Goal: Use online tool/utility: Utilize a website feature to perform a specific function

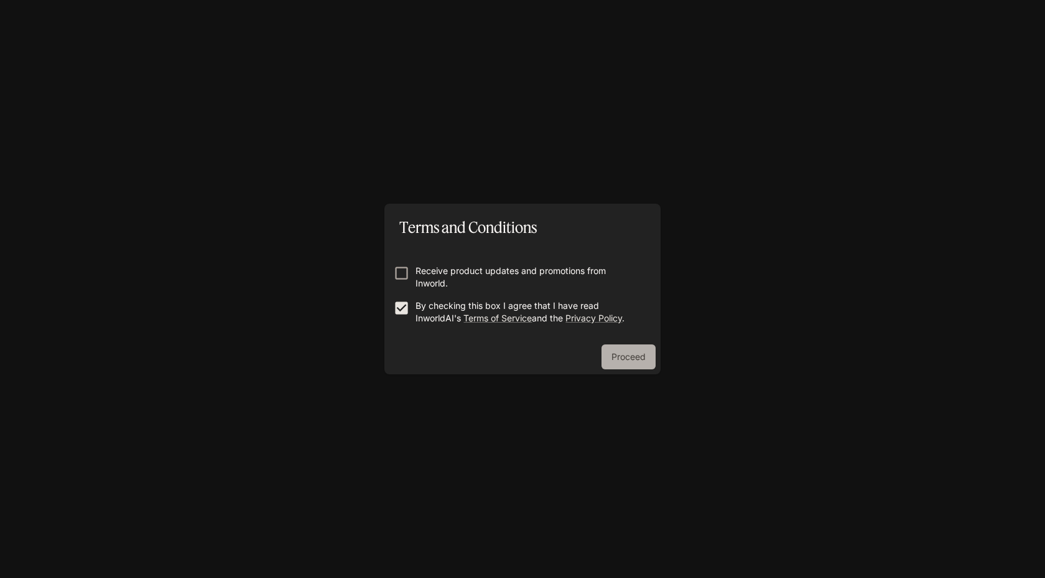
click at [627, 358] on button "Proceed" at bounding box center [629, 356] width 54 height 25
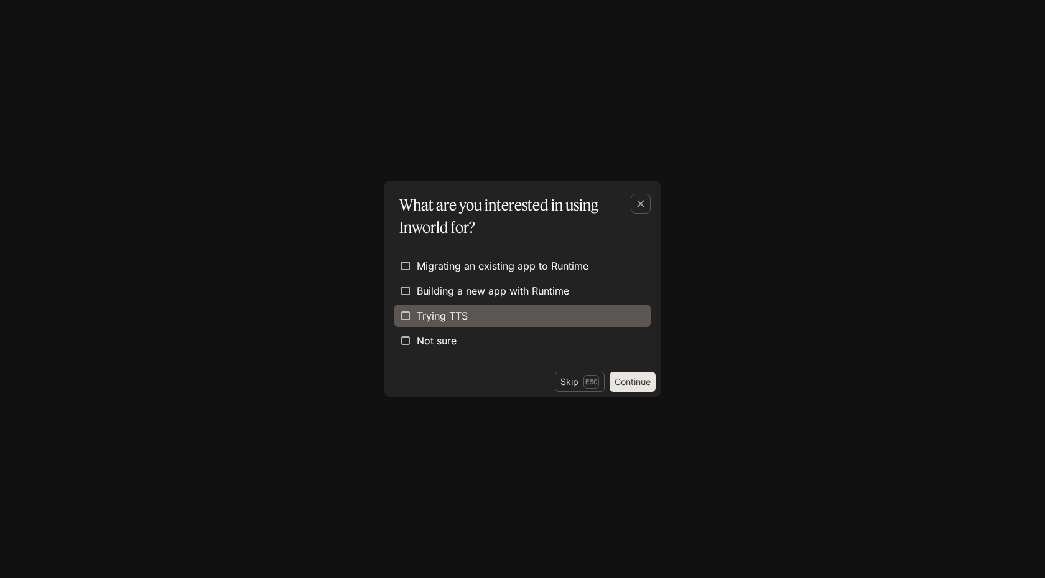
click at [589, 322] on label "Trying TTS" at bounding box center [523, 315] width 256 height 22
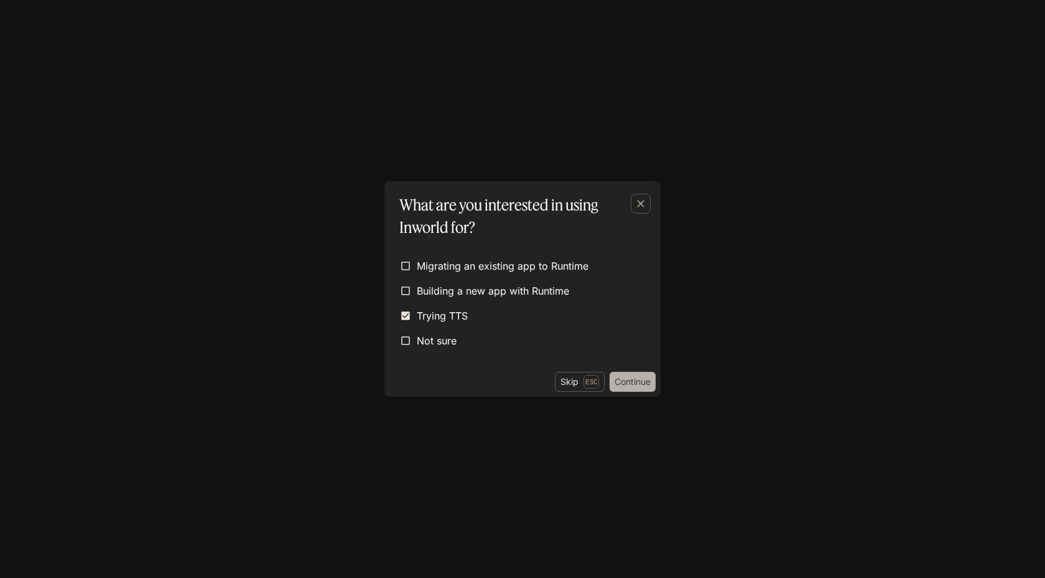
click at [630, 372] on button "Continue" at bounding box center [633, 382] width 46 height 20
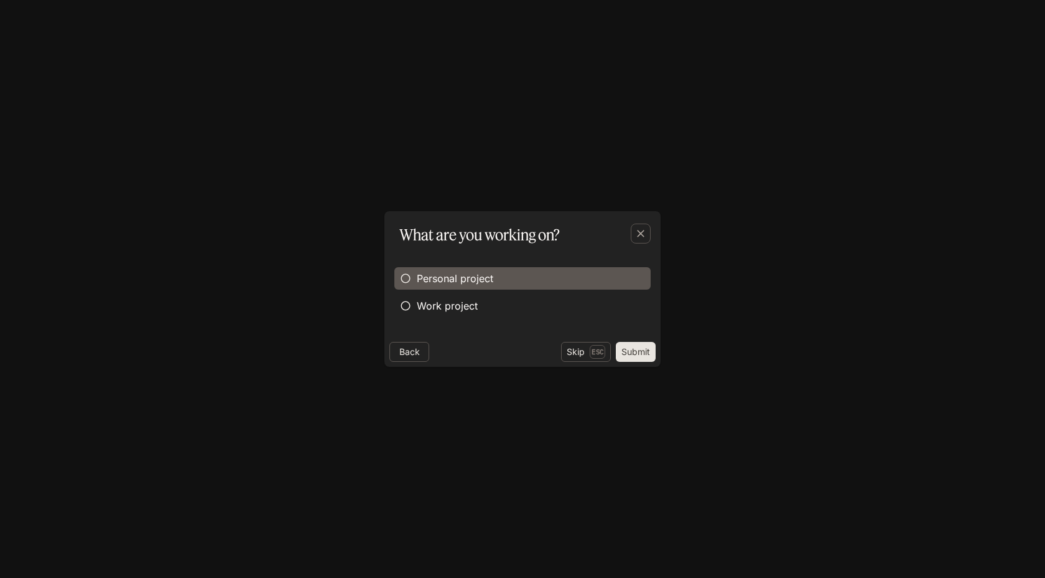
click at [476, 274] on span "Personal project" at bounding box center [455, 278] width 77 height 15
click at [632, 347] on button "Submit" at bounding box center [636, 352] width 40 height 20
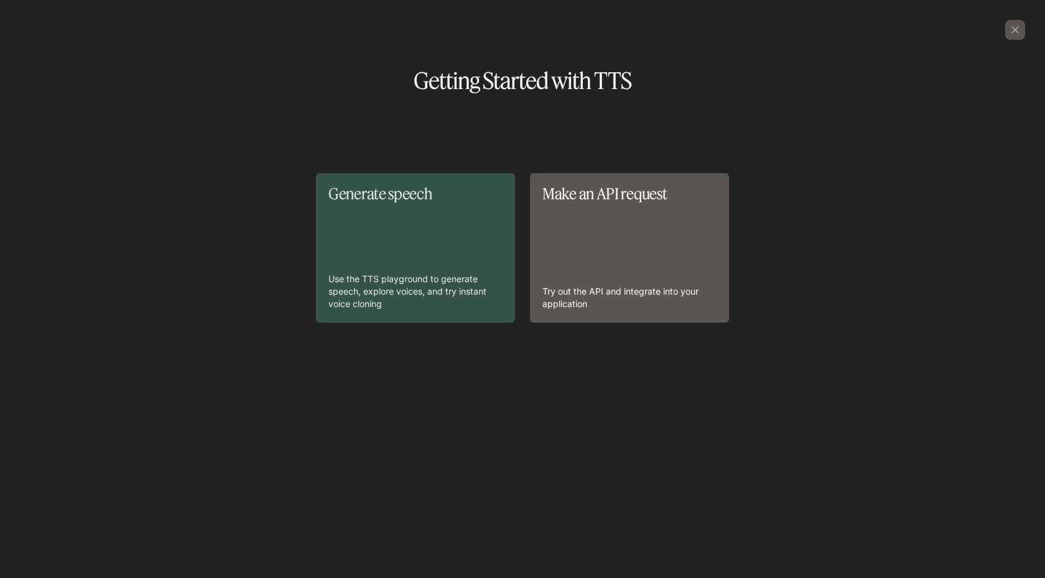
click at [439, 243] on div "Generate speech Use the TTS playground to generate speech, explore voices, and …" at bounding box center [416, 247] width 174 height 124
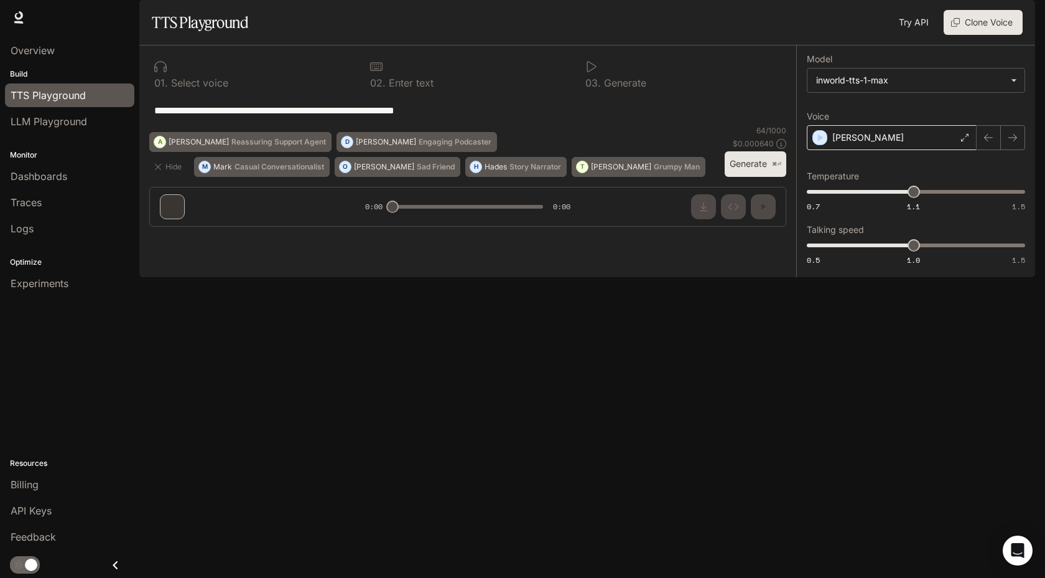
click at [966, 141] on icon at bounding box center [964, 137] width 7 height 7
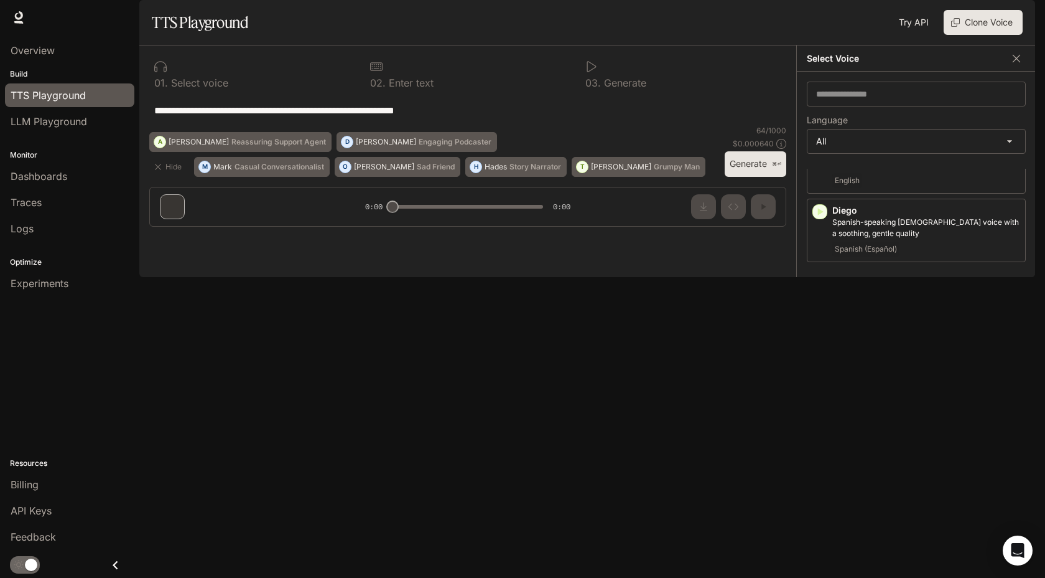
scroll to position [450, 0]
click at [856, 106] on div "​" at bounding box center [916, 94] width 219 height 25
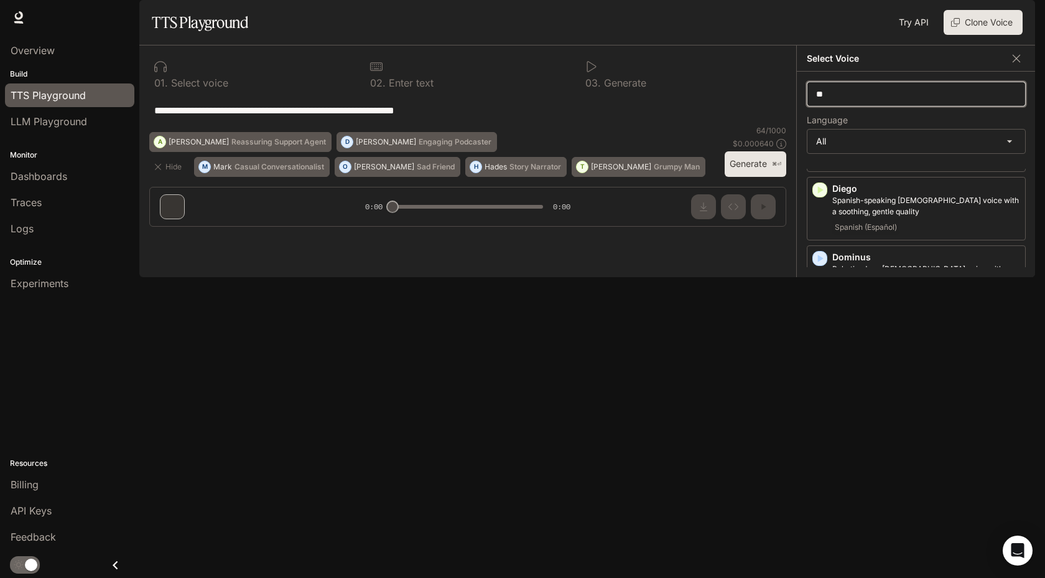
scroll to position [0, 0]
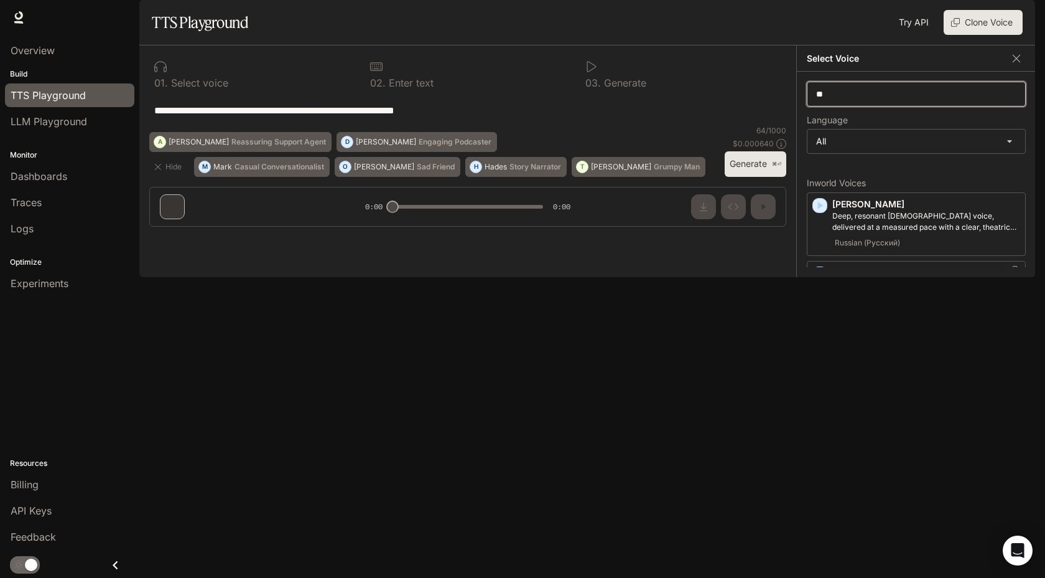
type input "**"
click at [856, 279] on p "[PERSON_NAME]" at bounding box center [927, 272] width 188 height 12
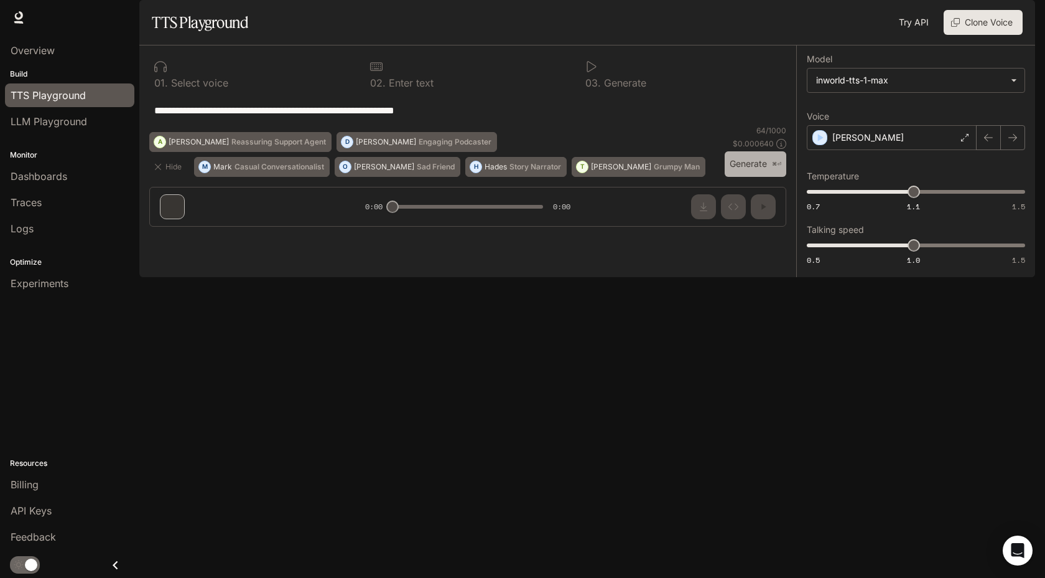
click at [752, 177] on button "Generate ⌘⏎" at bounding box center [756, 164] width 62 height 26
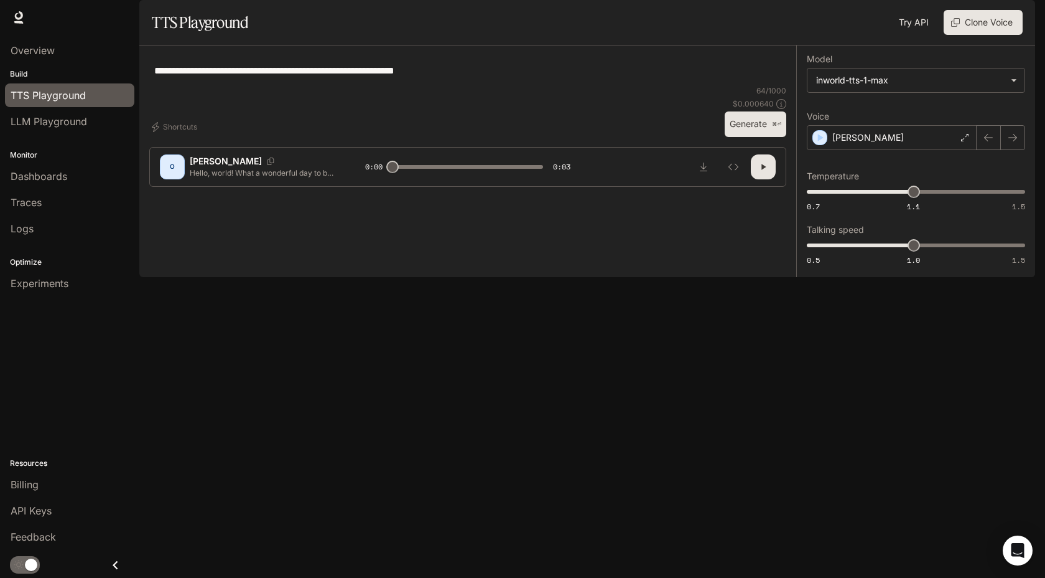
click at [767, 179] on button "button" at bounding box center [763, 166] width 25 height 25
click at [956, 150] on div "[PERSON_NAME]" at bounding box center [892, 137] width 170 height 25
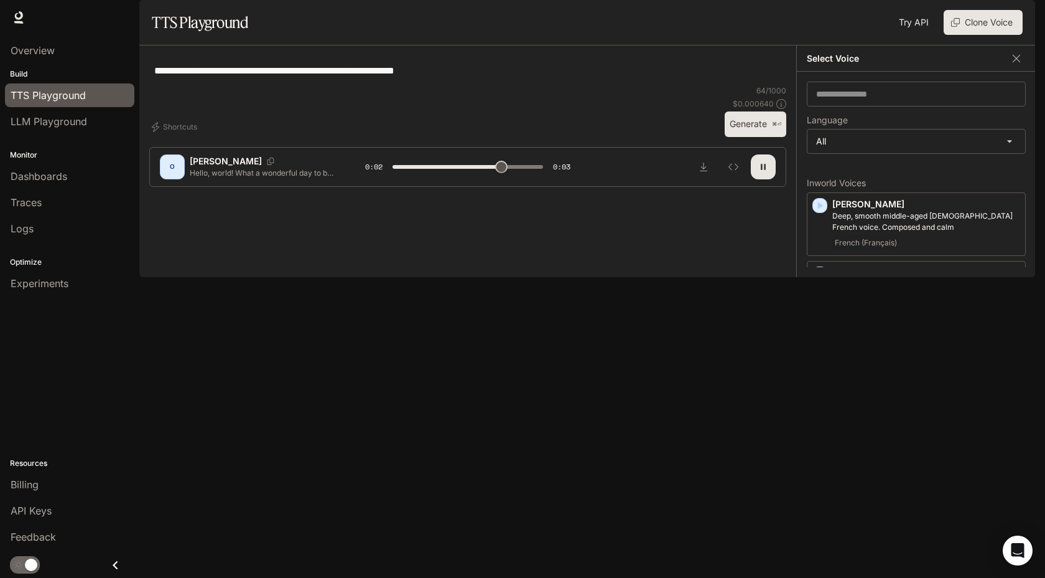
click at [771, 85] on div "**********" at bounding box center [467, 70] width 637 height 30
type input "*"
click at [1019, 65] on icon "button" at bounding box center [1017, 58] width 12 height 12
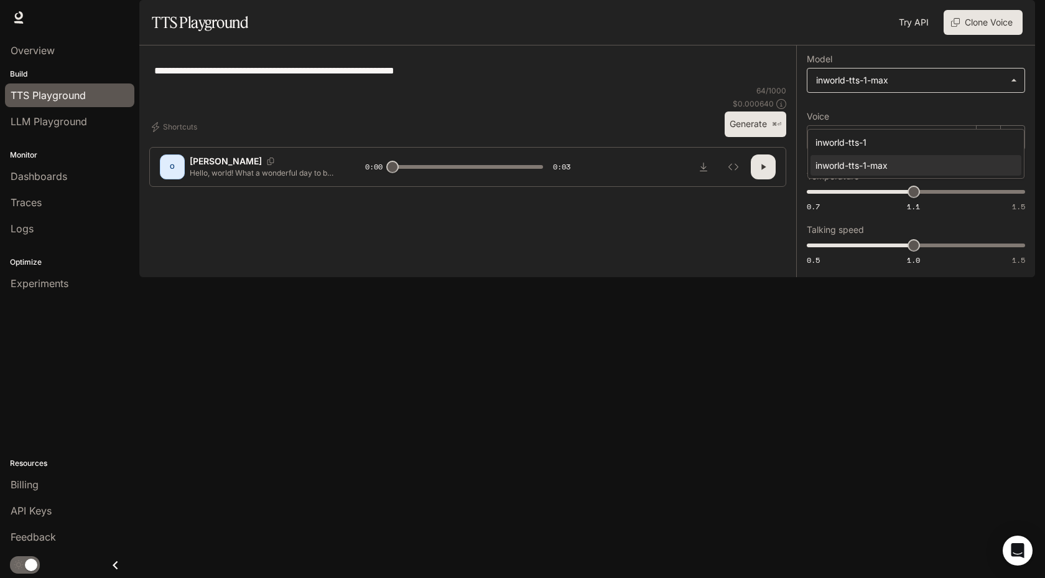
click at [940, 123] on body "**********" at bounding box center [522, 289] width 1045 height 578
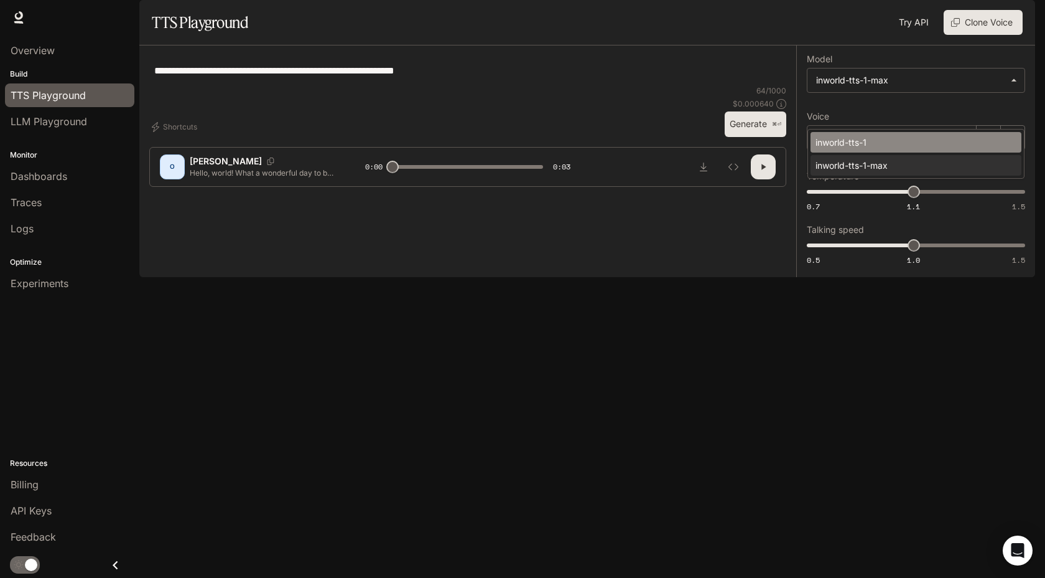
click at [930, 144] on div "inworld-tts-1" at bounding box center [914, 142] width 196 height 13
type input "**********"
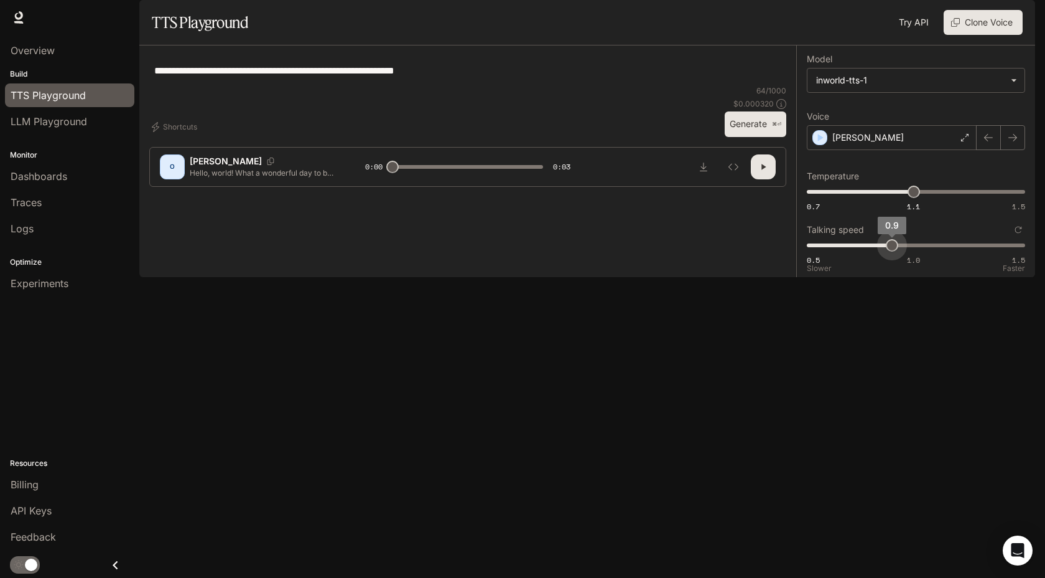
type input "***"
drag, startPoint x: 915, startPoint y: 281, endPoint x: 861, endPoint y: 280, distance: 54.1
click at [865, 251] on span "0.8" at bounding box center [871, 245] width 12 height 12
click at [751, 137] on button "Generate ⌘⏎" at bounding box center [756, 124] width 62 height 26
type input "***"
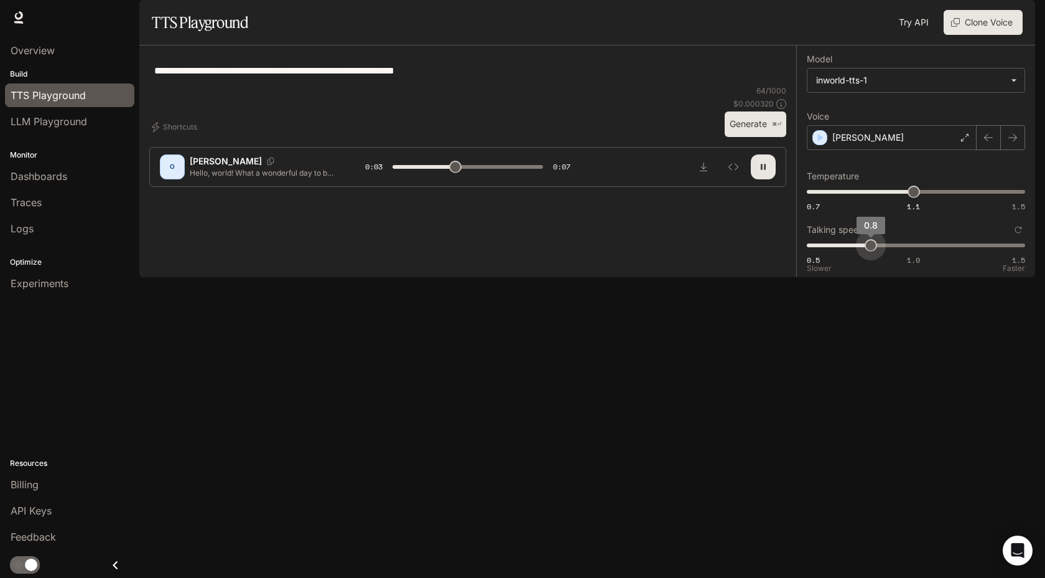
type input "***"
drag, startPoint x: 873, startPoint y: 280, endPoint x: 892, endPoint y: 280, distance: 19.3
click at [892, 251] on span "0.9" at bounding box center [892, 245] width 12 height 12
type input "***"
type input "*"
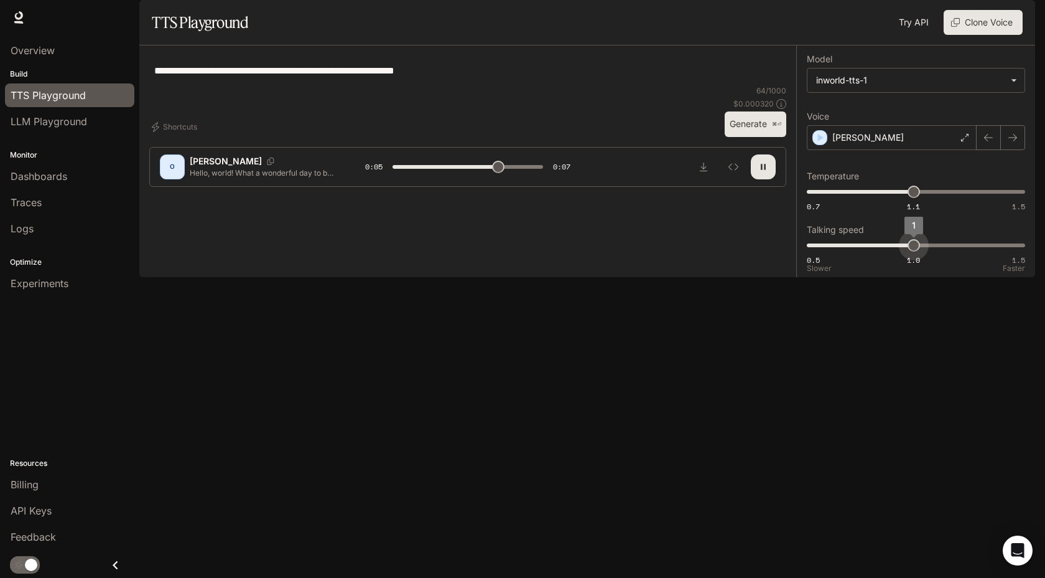
drag, startPoint x: 892, startPoint y: 280, endPoint x: 904, endPoint y: 280, distance: 11.2
click at [908, 251] on span "1" at bounding box center [914, 245] width 12 height 12
type input "*"
click at [932, 118] on body "**********" at bounding box center [522, 289] width 1045 height 578
click at [956, 209] on div at bounding box center [522, 289] width 1045 height 578
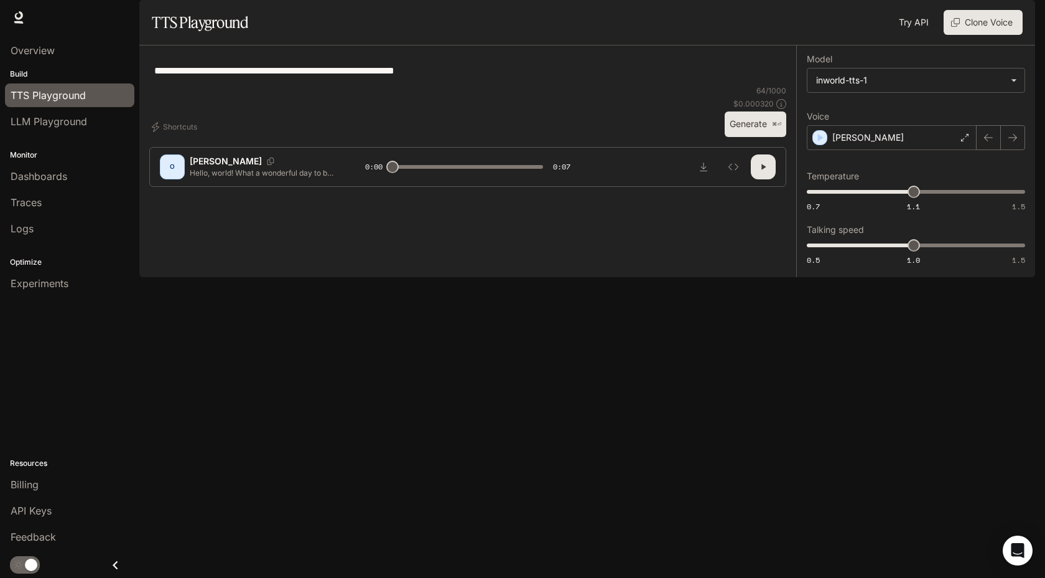
click at [915, 35] on link "Try API" at bounding box center [914, 22] width 40 height 25
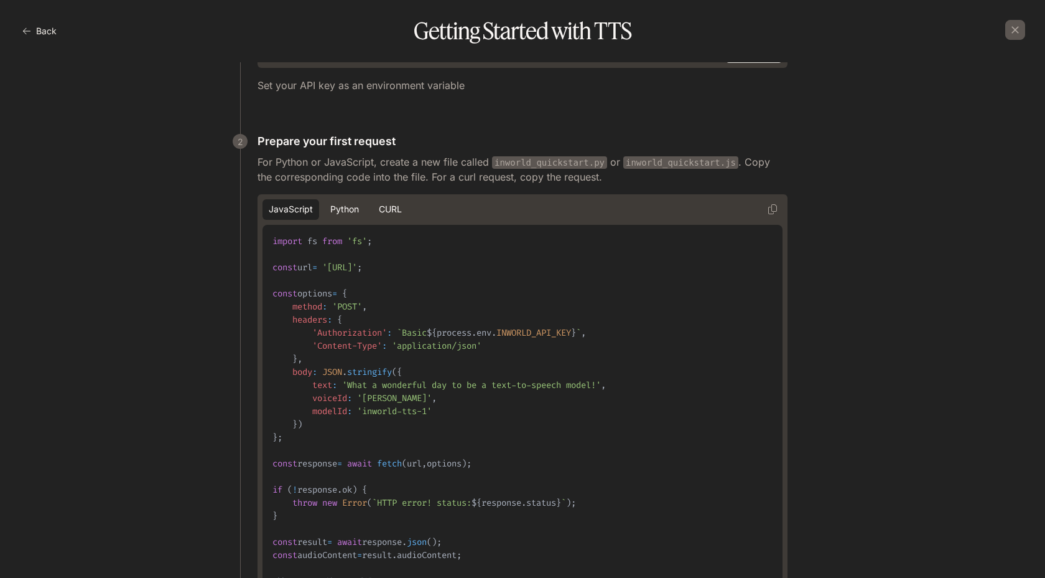
scroll to position [73, 0]
click at [339, 213] on button "Python" at bounding box center [344, 208] width 41 height 21
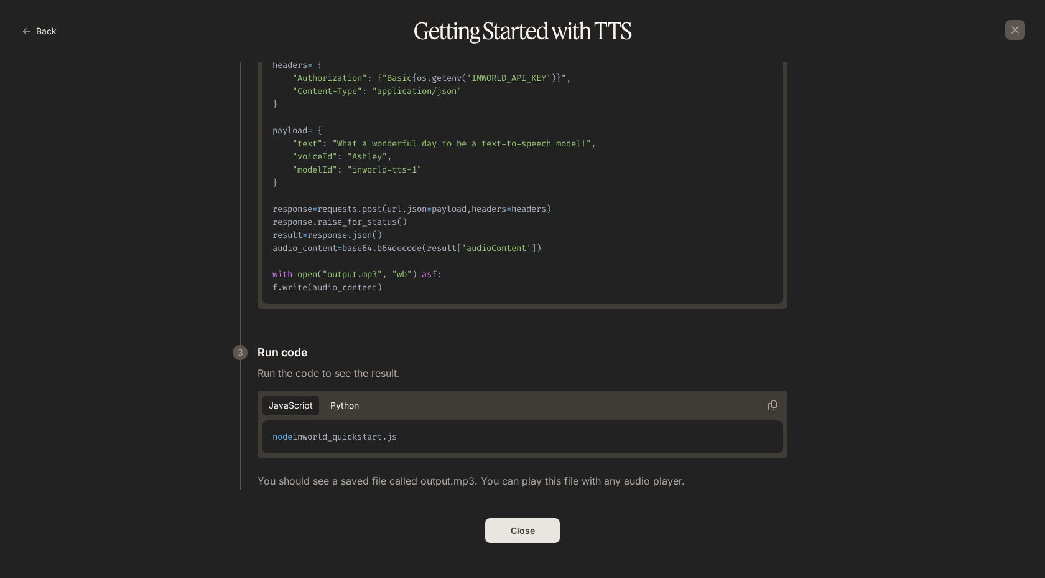
scroll to position [327, 0]
click at [340, 406] on button "Python" at bounding box center [344, 405] width 41 height 21
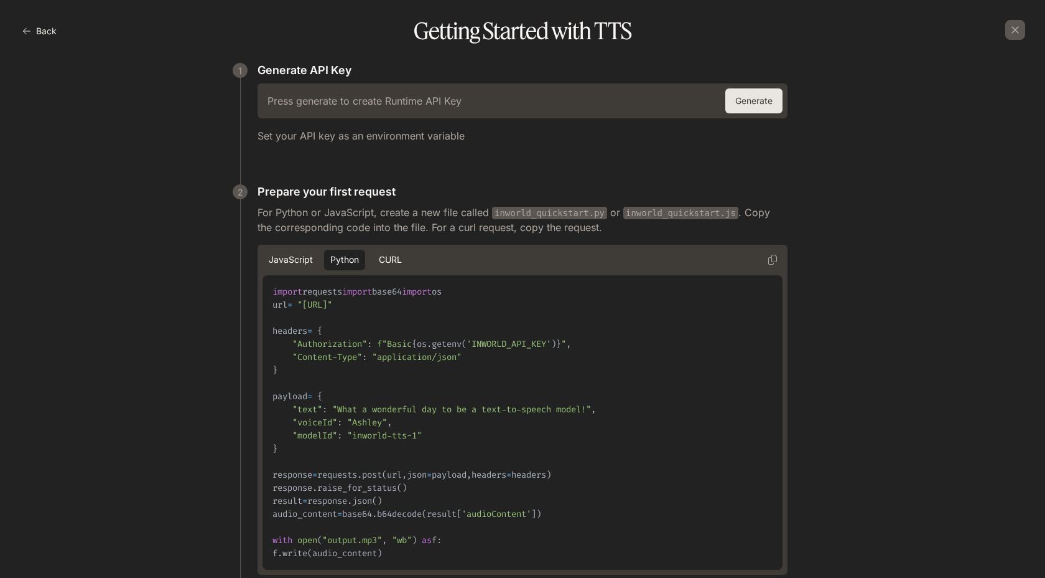
scroll to position [0, 0]
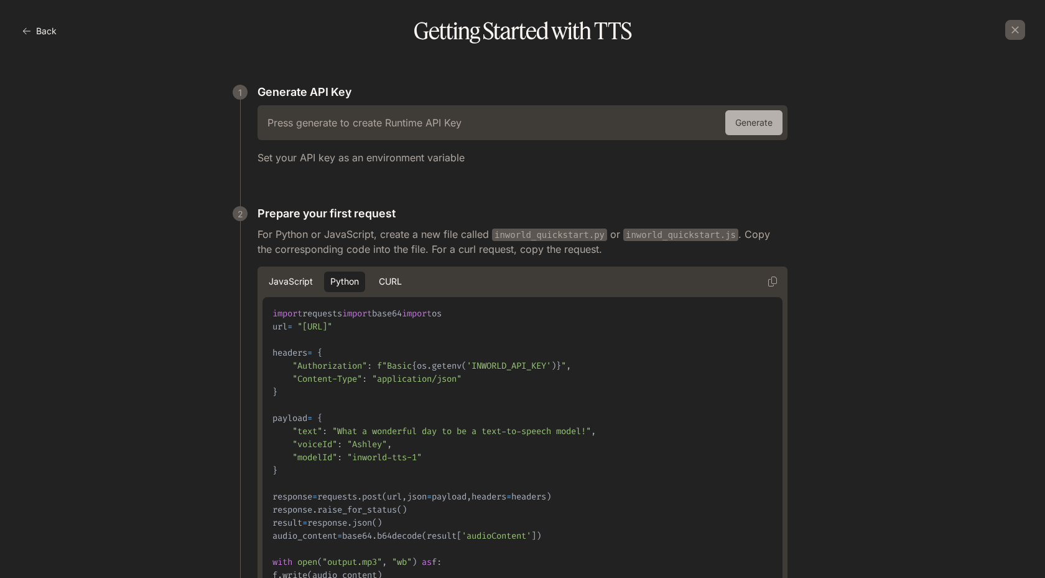
click at [738, 121] on button "Generate" at bounding box center [754, 122] width 57 height 25
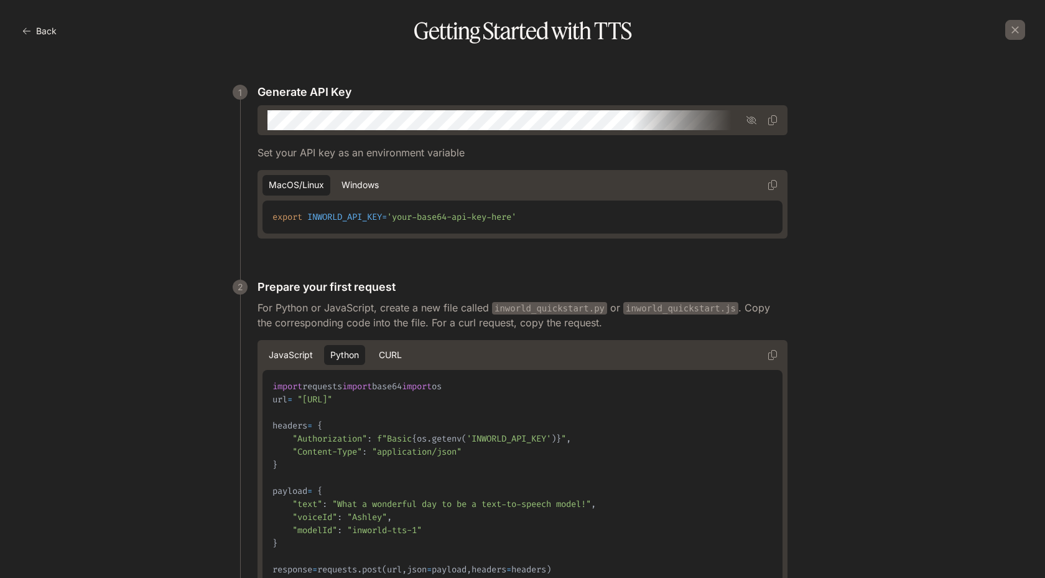
click at [747, 117] on icon "button" at bounding box center [752, 120] width 10 height 8
click at [769, 121] on icon "button" at bounding box center [773, 120] width 10 height 10
click at [769, 122] on icon "button" at bounding box center [773, 120] width 10 height 10
